Goal: Find specific page/section: Find specific page/section

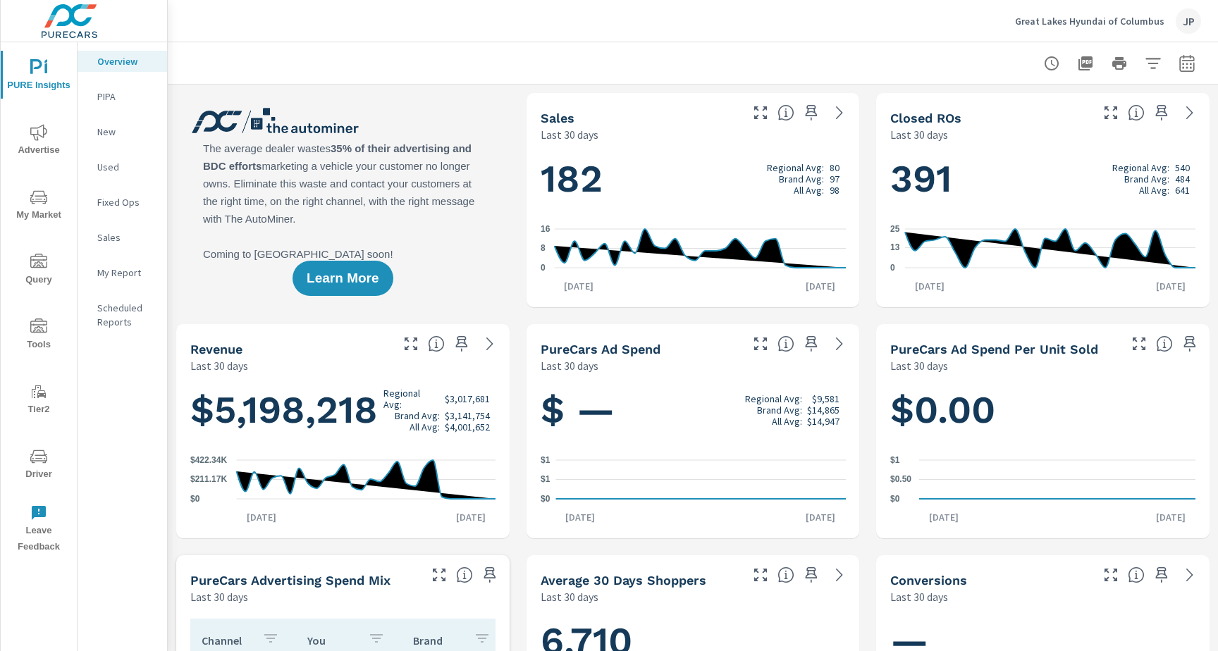
click at [25, 448] on span "Driver" at bounding box center [39, 465] width 68 height 35
